Goal: Find specific page/section: Find specific page/section

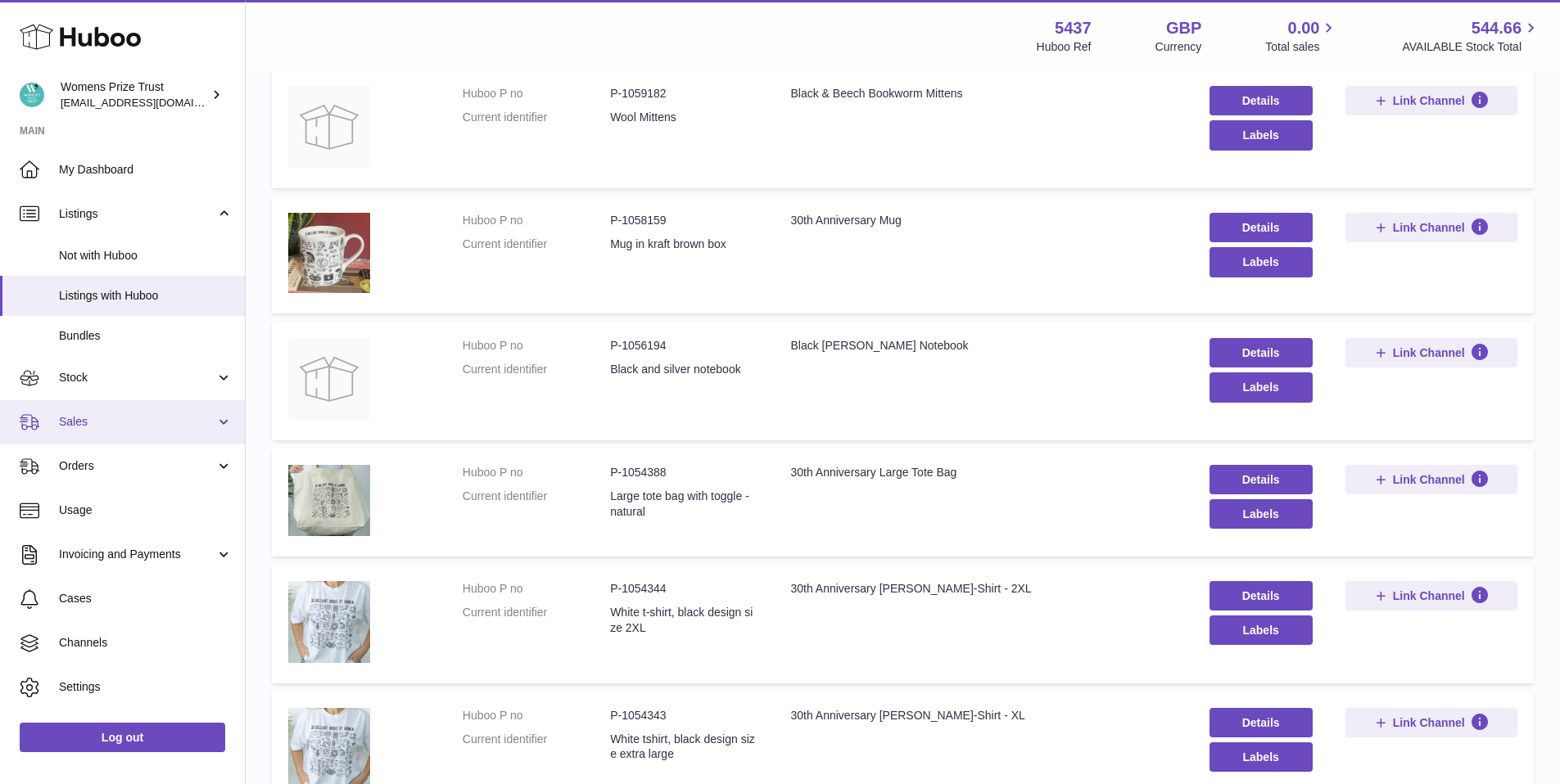
click at [123, 416] on span "Sales" at bounding box center [138, 422] width 157 height 15
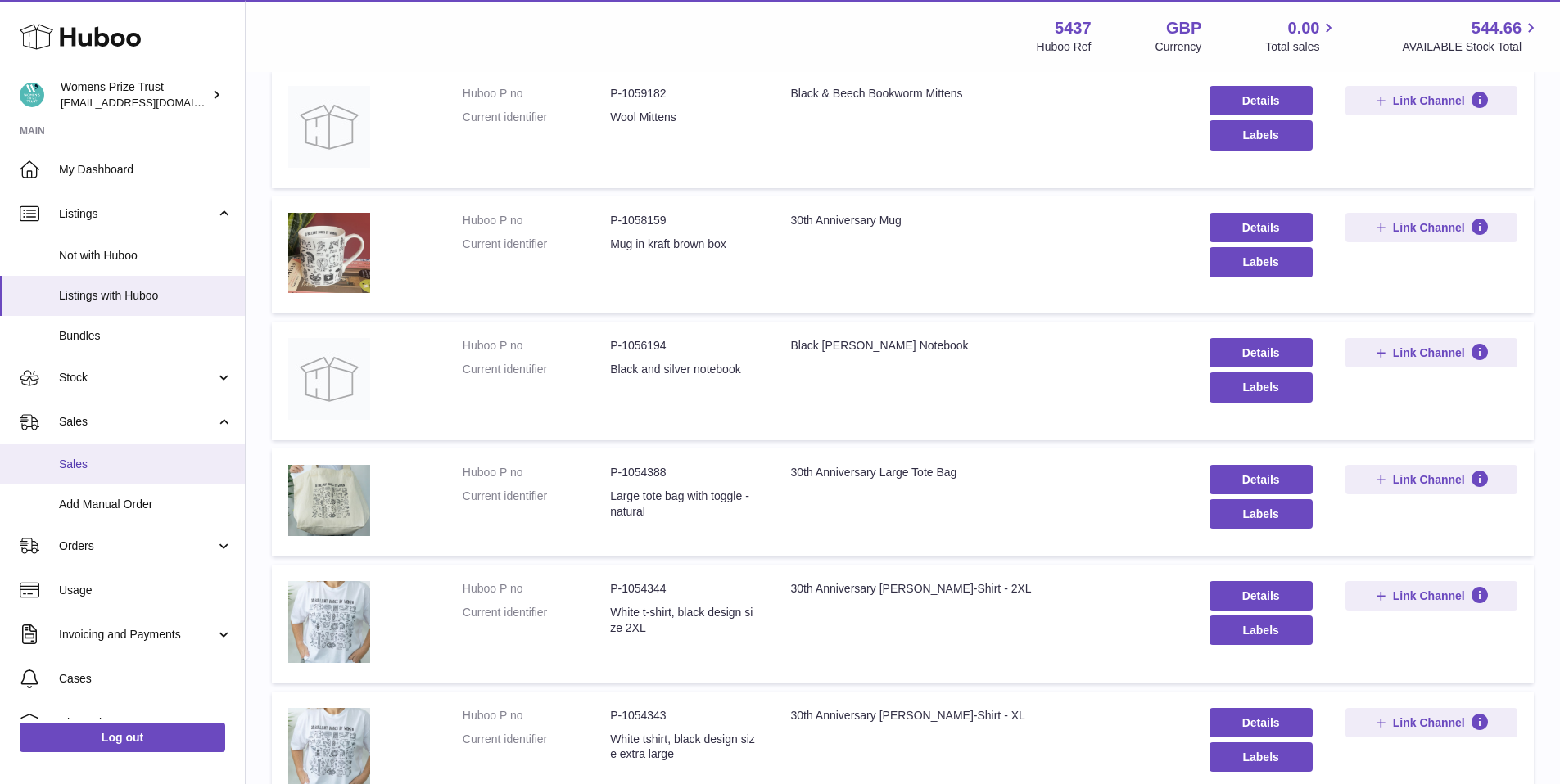
click at [169, 472] on link "Sales" at bounding box center [122, 464] width 245 height 40
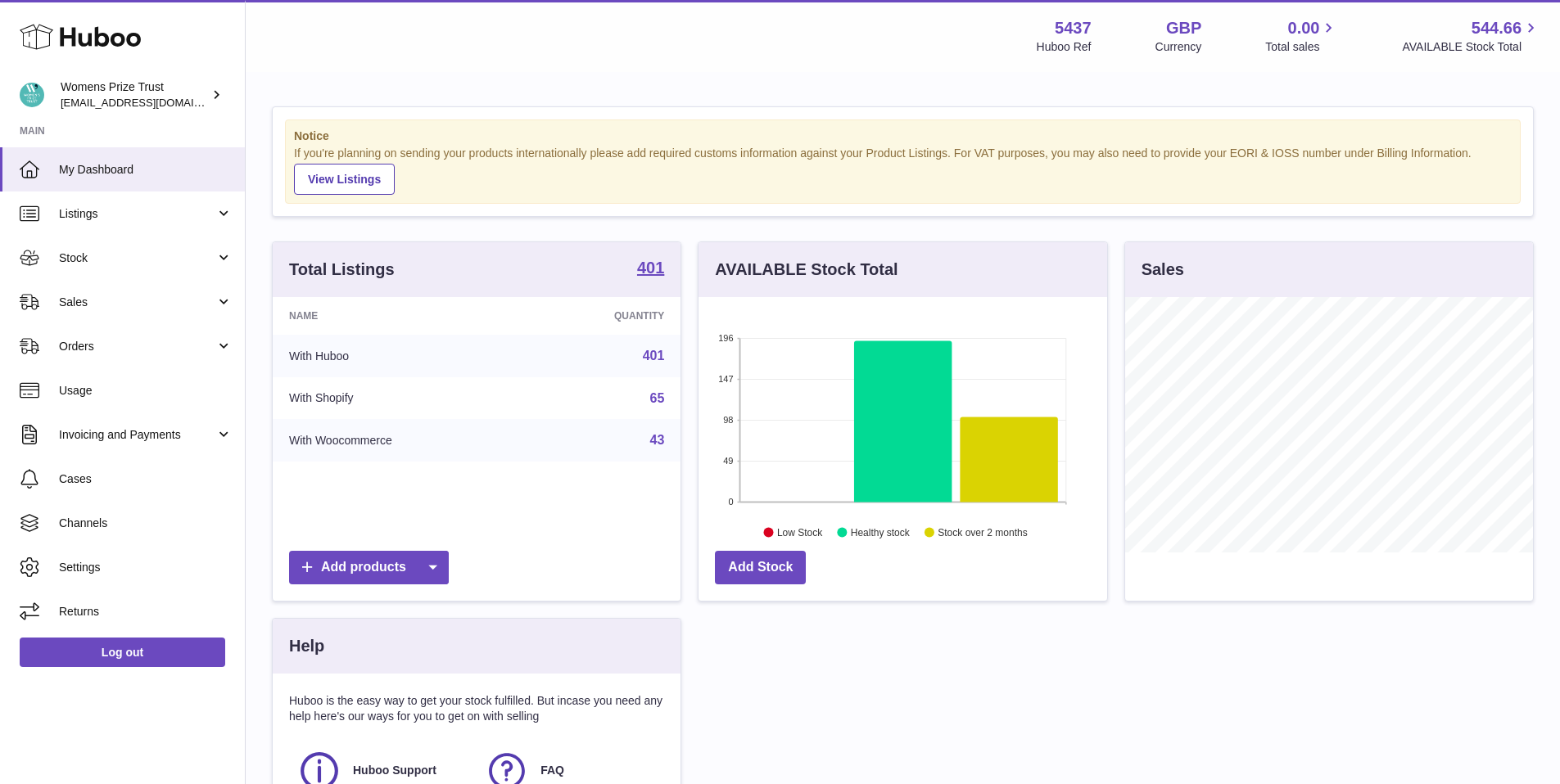
scroll to position [14, 0]
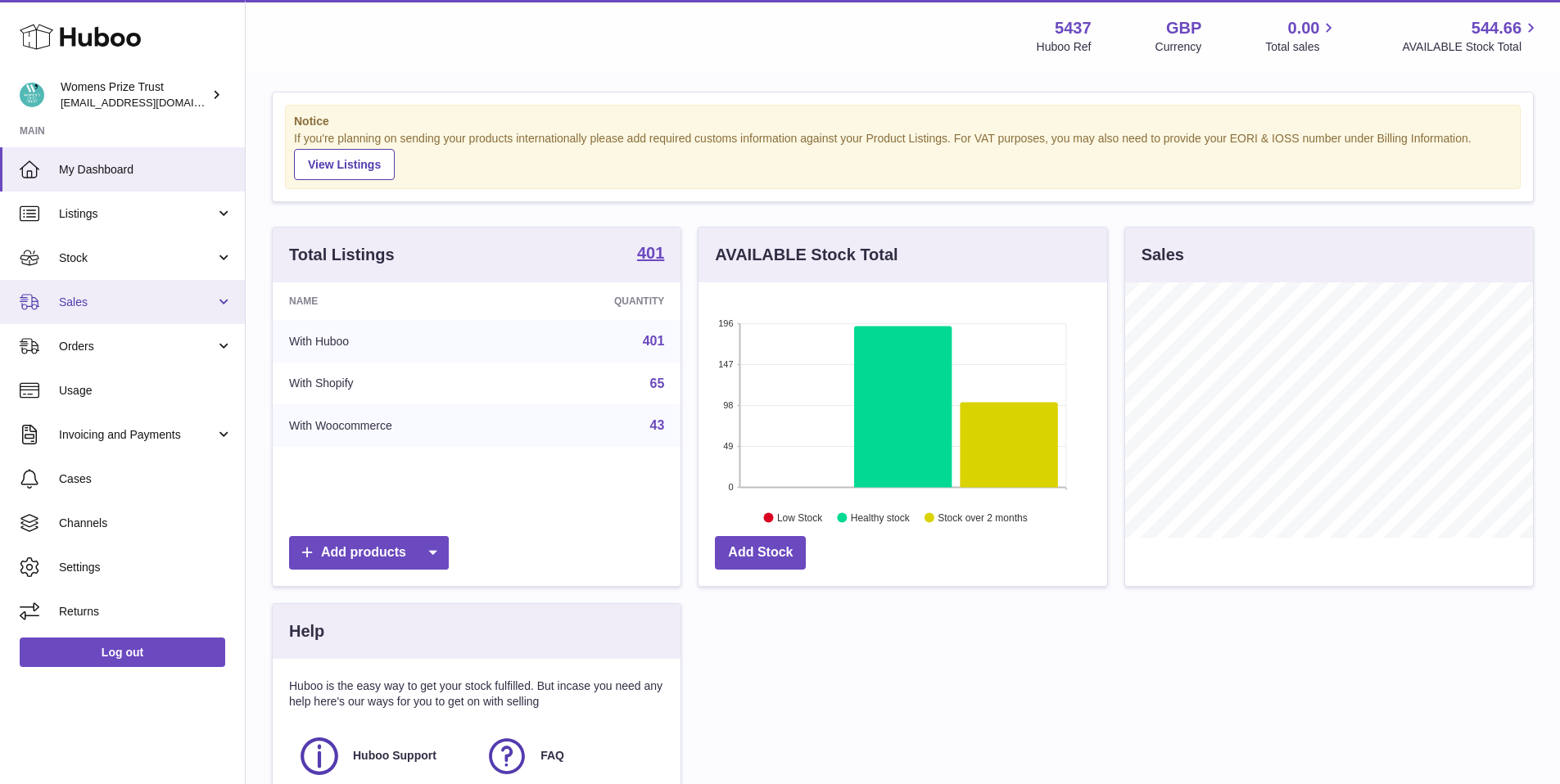
click at [69, 295] on span "Sales" at bounding box center [138, 303] width 157 height 15
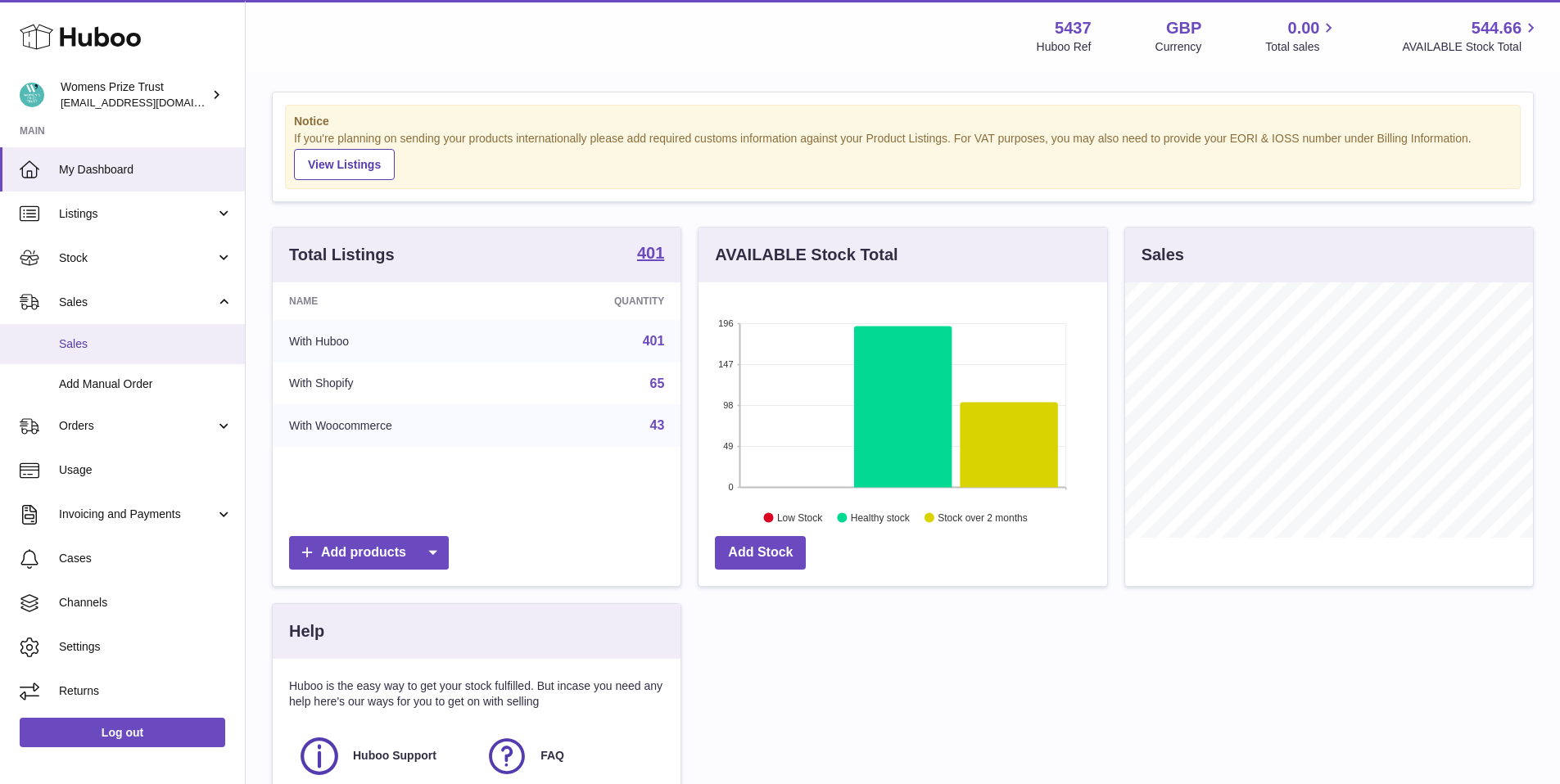
click at [105, 347] on span "Sales" at bounding box center [146, 344] width 174 height 15
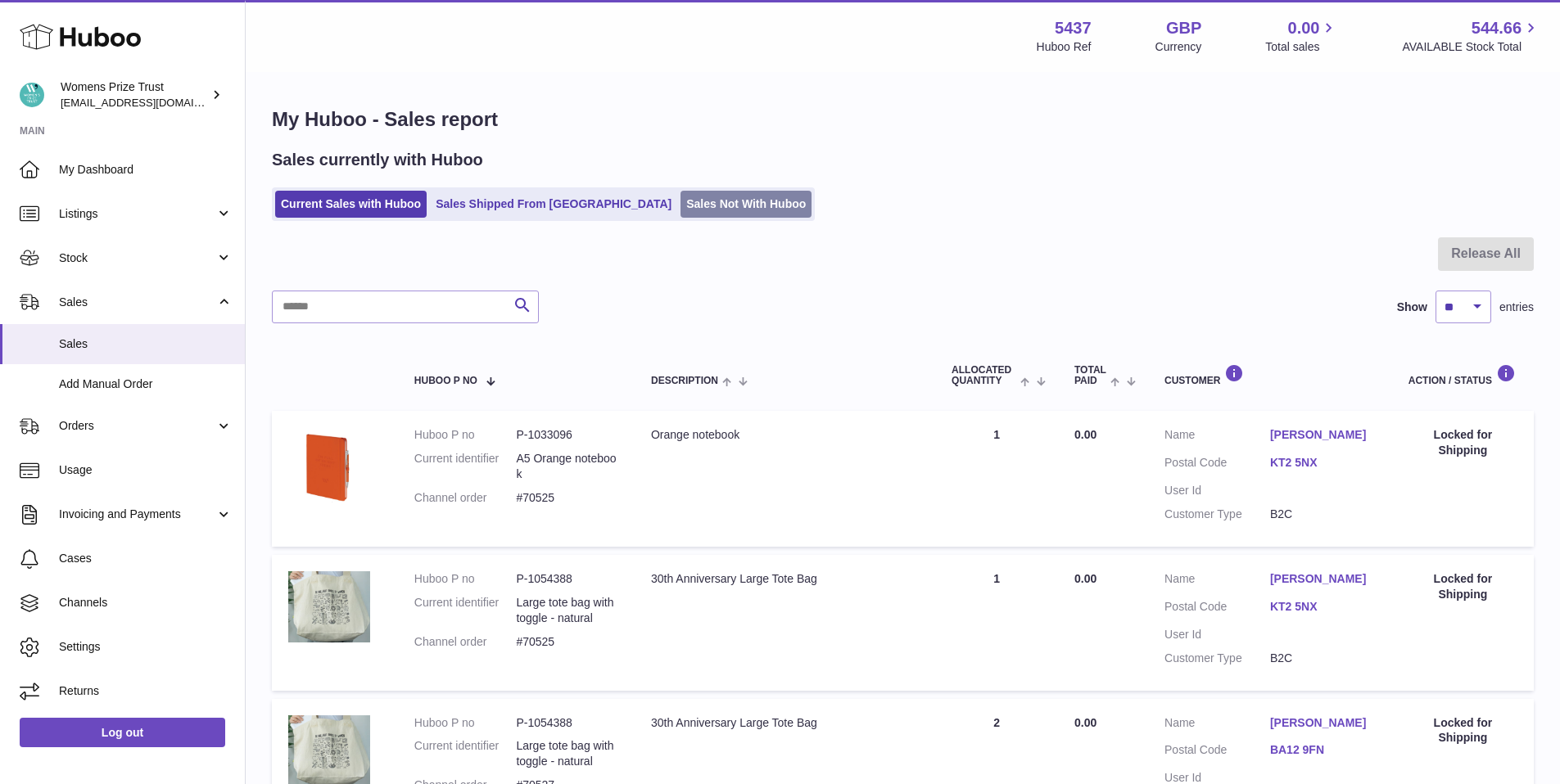
click at [680, 198] on link "Sales Not With Huboo" at bounding box center [745, 204] width 131 height 27
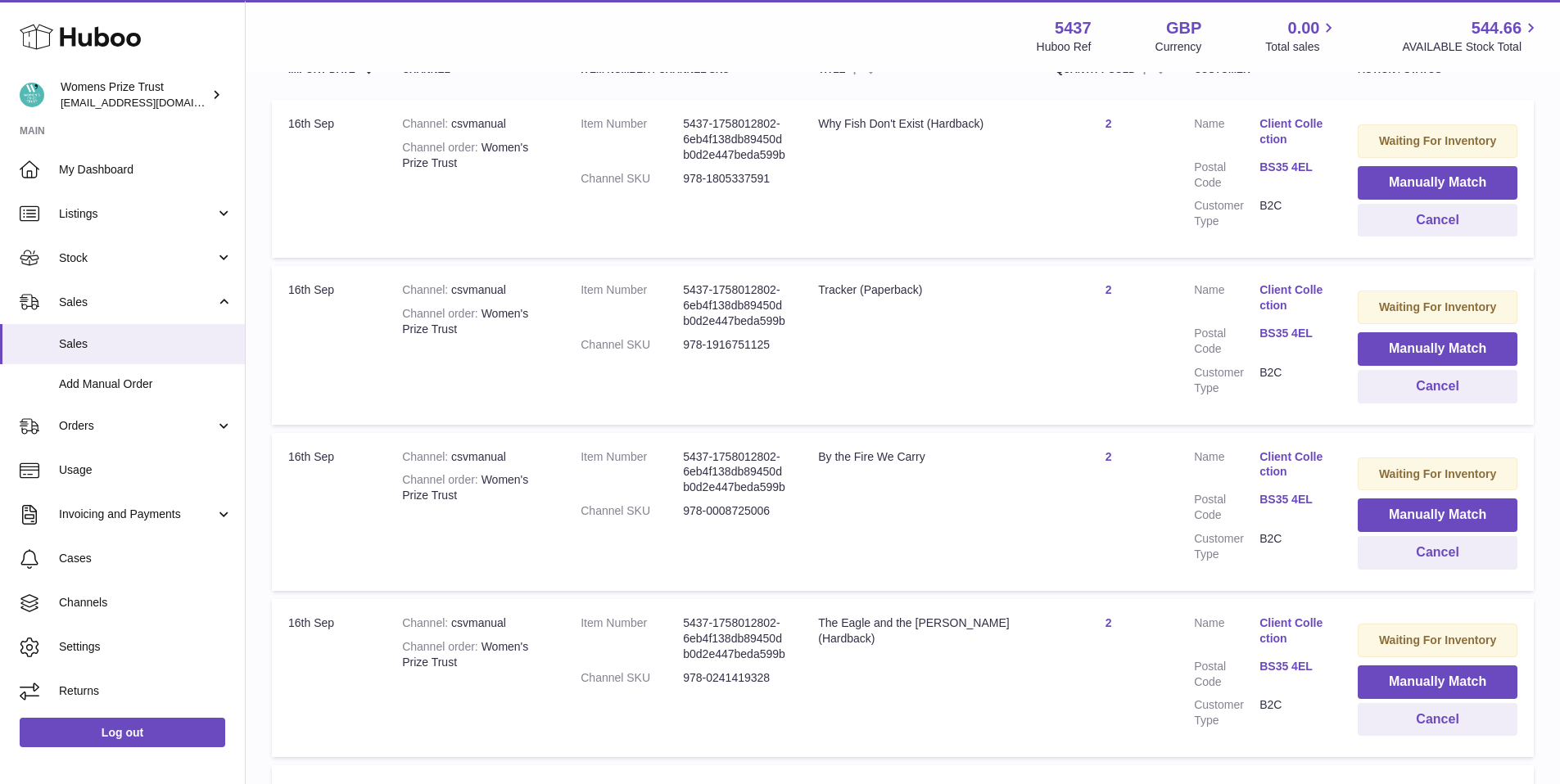
scroll to position [341, 0]
